Goal: Answer question/provide support

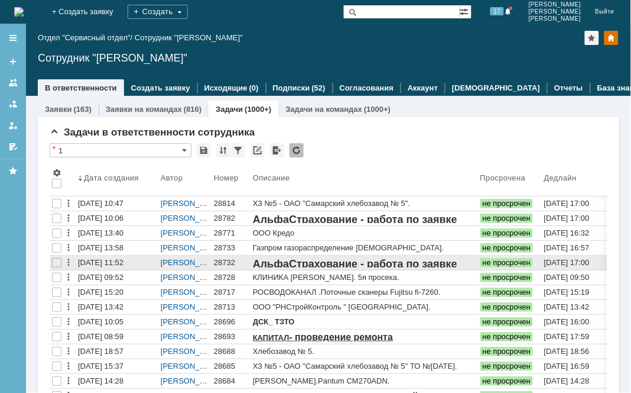
click at [223, 264] on div "28732" at bounding box center [231, 262] width 34 height 9
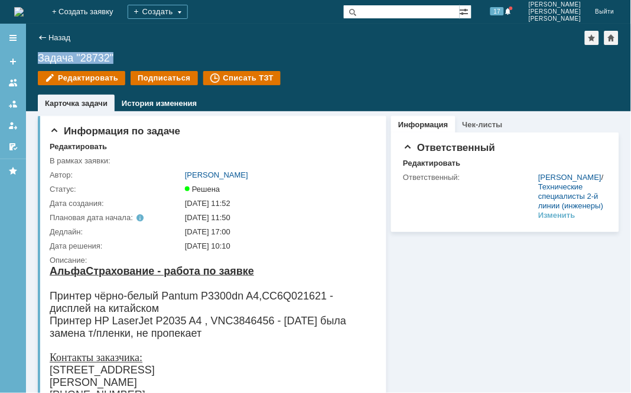
drag, startPoint x: 116, startPoint y: 61, endPoint x: 34, endPoint y: 51, distance: 83.4
click at [34, 51] on div "Назад | Задача "28732" Задача "28732" Редактировать Подписаться Списать ТЗТ tas…" at bounding box center [328, 67] width 605 height 87
copy div "Задача "28732""
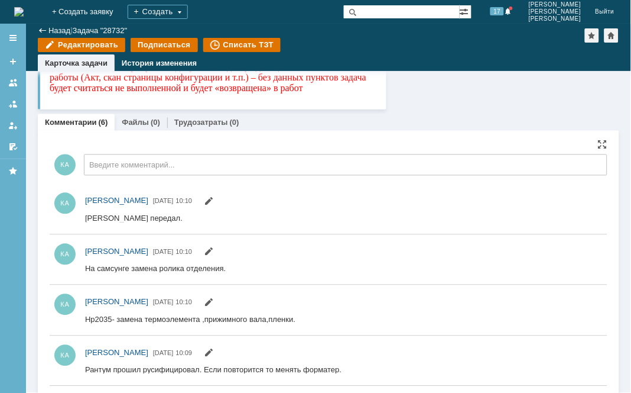
drag, startPoint x: 112, startPoint y: 372, endPoint x: 218, endPoint y: 369, distance: 106.4
click at [218, 369] on div "Рантум прошил русифицировал. Если повторится то менять форматер." at bounding box center [213, 369] width 257 height 9
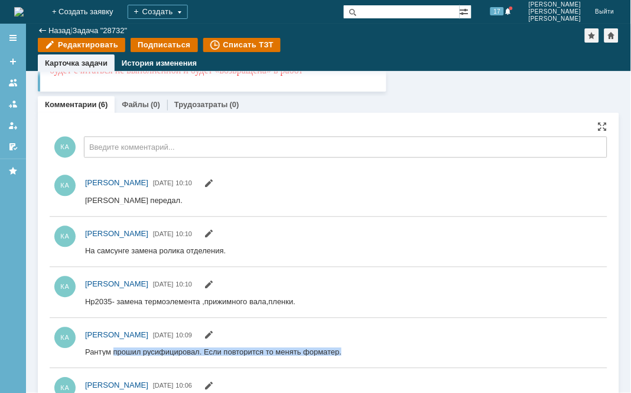
scroll to position [353, 0]
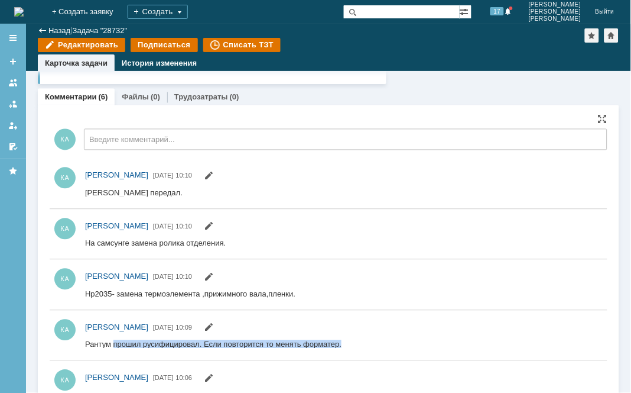
drag, startPoint x: 115, startPoint y: 343, endPoint x: 284, endPoint y: 371, distance: 171.8
click at [284, 350] on html "Рантум прошил русифицировал. Если повторится то менять форматер." at bounding box center [339, 344] width 508 height 11
copy div "прошил русифицировал. Если повторится то менять форматер."
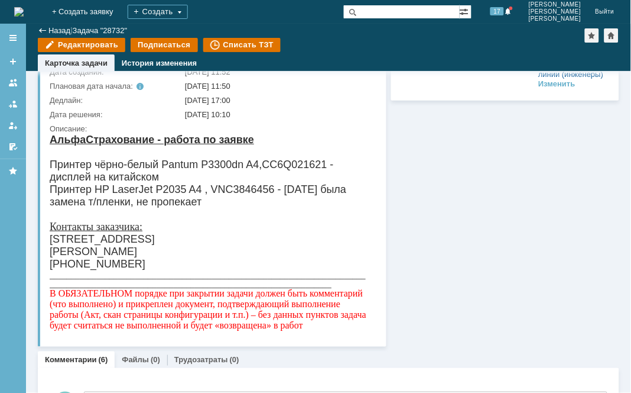
scroll to position [0, 0]
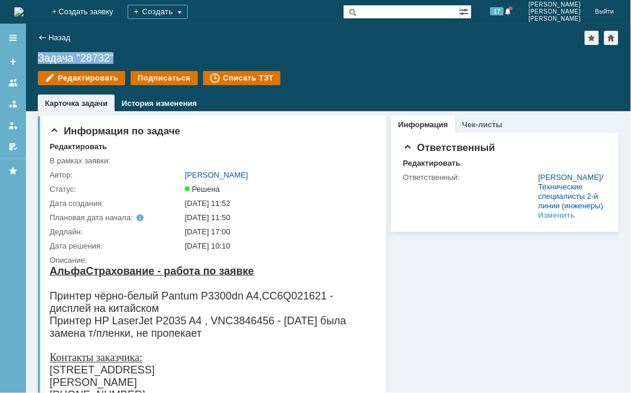
click at [122, 55] on div "Задача "28732"" at bounding box center [329, 58] width 582 height 12
drag, startPoint x: 122, startPoint y: 55, endPoint x: 33, endPoint y: 46, distance: 89.8
click at [33, 46] on div "Назад | Задача "28732" Задача "28732" Редактировать Подписаться Списать ТЗТ tas…" at bounding box center [328, 67] width 605 height 87
copy div "Задача "28732""
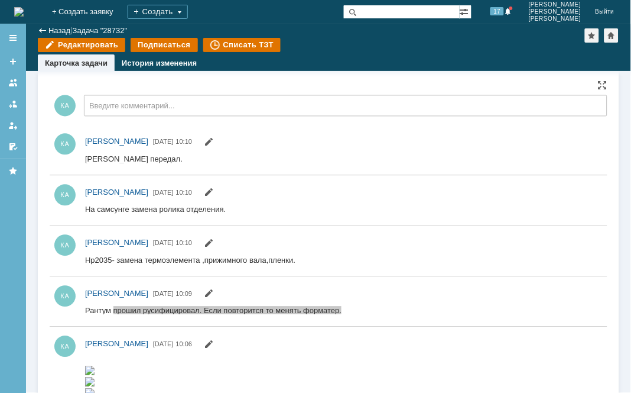
scroll to position [394, 0]
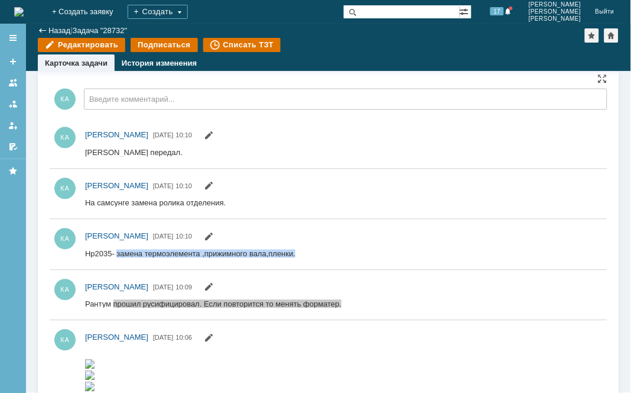
drag, startPoint x: 301, startPoint y: 254, endPoint x: 118, endPoint y: 255, distance: 183.8
click at [118, 255] on html "Нр2035- замена термоэлемента ,прижимного вала,пленки." at bounding box center [339, 254] width 508 height 11
copy div "замена термоэлемента ,прижимного вала,пленки."
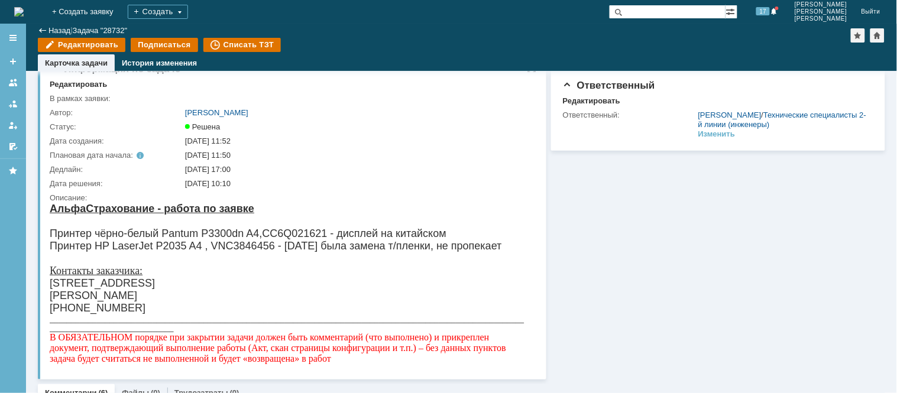
scroll to position [0, 0]
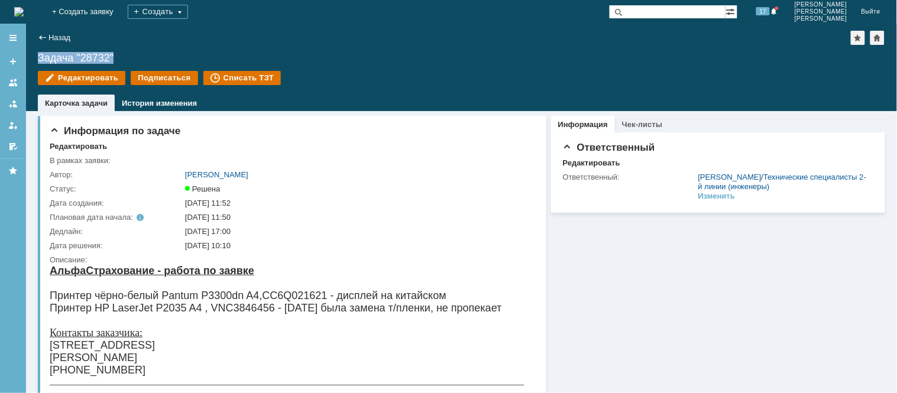
click at [142, 61] on div "Задача "28732"" at bounding box center [461, 58] width 847 height 12
drag, startPoint x: 130, startPoint y: 54, endPoint x: 18, endPoint y: 48, distance: 111.9
click at [18, 48] on div "Версия: 4.18.0.9.31.1398 (1398) © NAUMEN [DATE]-[DATE] Назад | Задача "28732" З…" at bounding box center [448, 208] width 897 height 369
copy div "Версия: 4.18.0.9.31.1398 (1398) © NAUMEN [DATE]-[DATE] Назад | Задача "28732" З…"
click at [24, 22] on div "На домашнюю" at bounding box center [18, 12] width 9 height 24
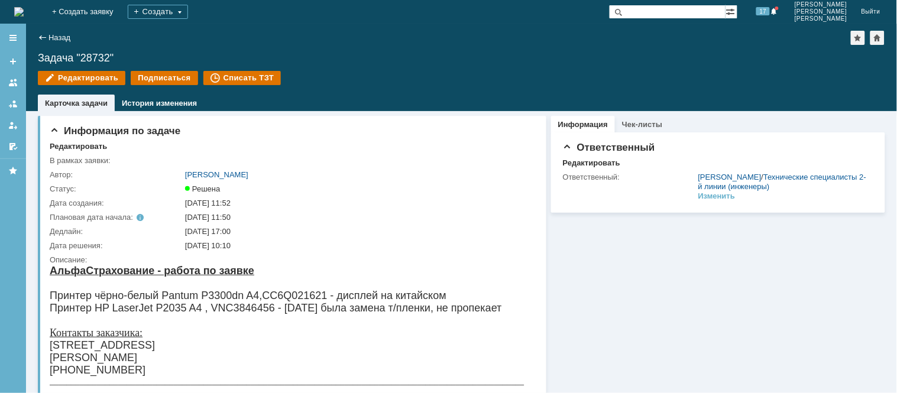
click at [24, 7] on img at bounding box center [18, 11] width 9 height 9
